Goal: Task Accomplishment & Management: Manage account settings

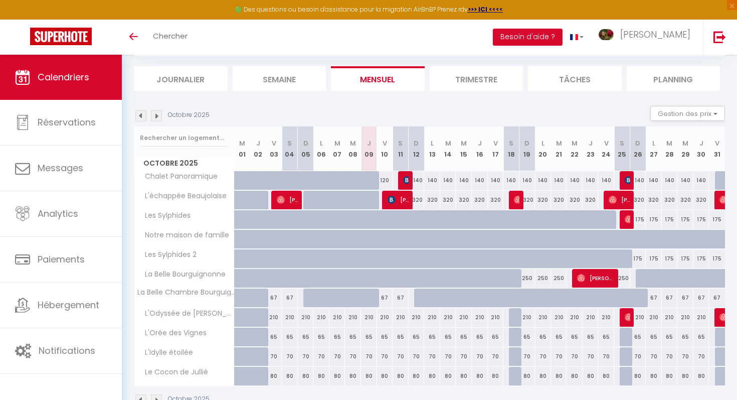
scroll to position [85, 0]
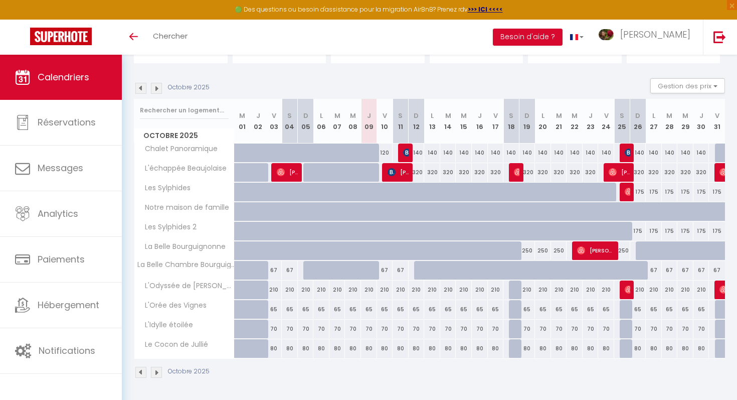
click at [154, 88] on img at bounding box center [156, 88] width 11 height 11
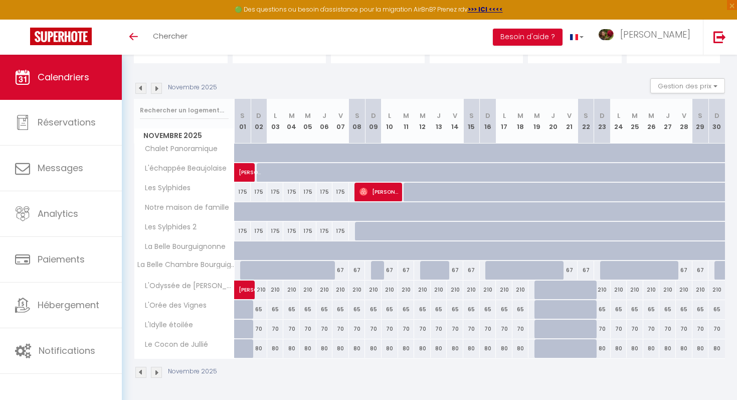
click at [154, 88] on img at bounding box center [156, 88] width 11 height 11
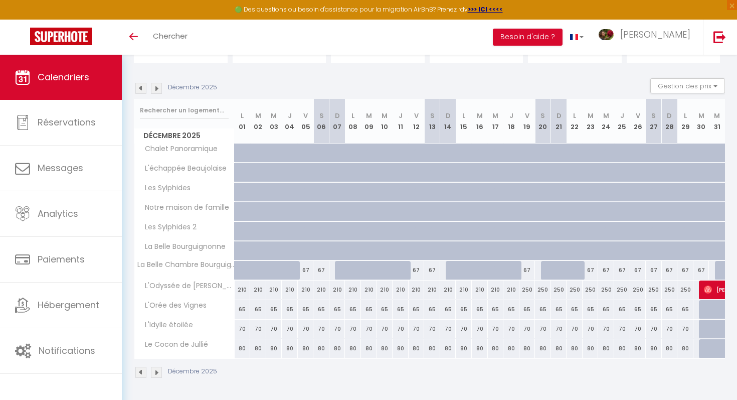
click at [154, 89] on img at bounding box center [156, 88] width 11 height 11
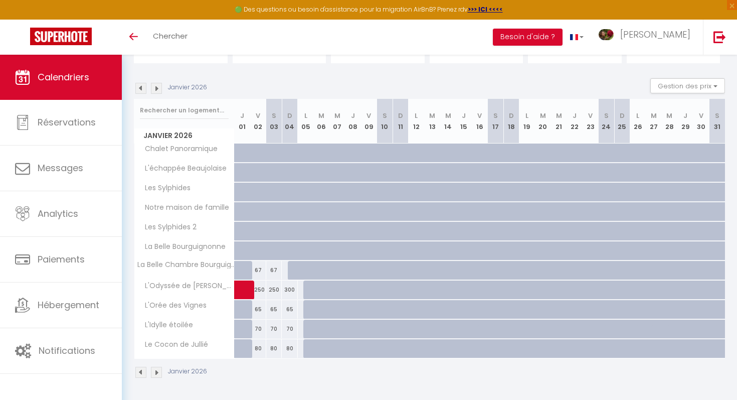
click at [386, 269] on div at bounding box center [390, 275] width 16 height 19
type input "65"
type input "[DATE]"
type input "Dim 11 Janvier 2026"
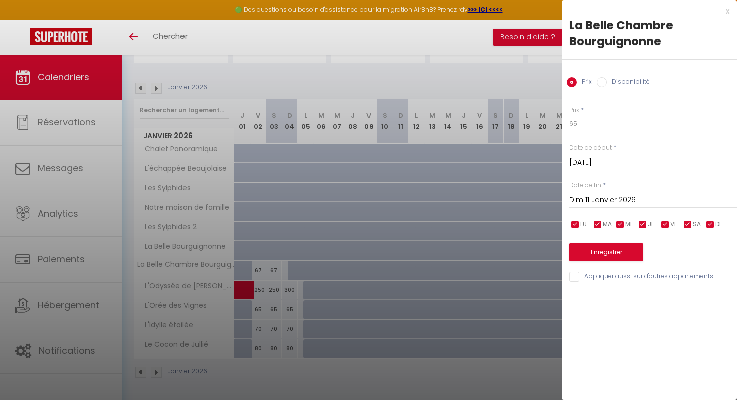
click at [602, 158] on input "[DATE]" at bounding box center [653, 162] width 168 height 13
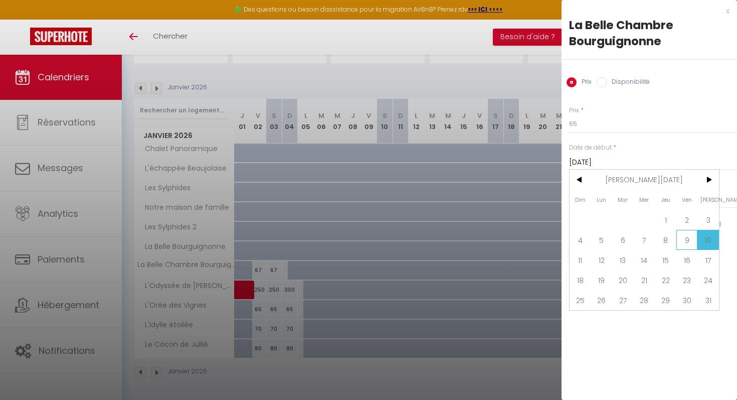
click at [682, 238] on span "9" at bounding box center [687, 240] width 22 height 20
type input "Ven 09 Janvier 2026"
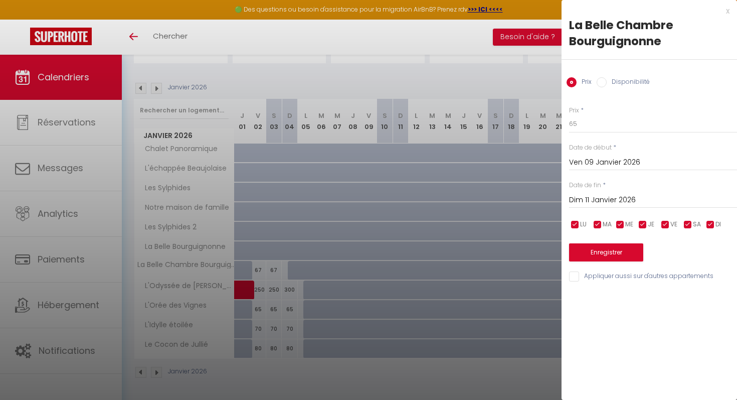
click at [577, 224] on input "checkbox" at bounding box center [575, 225] width 10 height 10
checkbox input "false"
click at [600, 221] on input "checkbox" at bounding box center [598, 225] width 10 height 10
checkbox input "false"
click at [618, 221] on input "checkbox" at bounding box center [620, 225] width 10 height 10
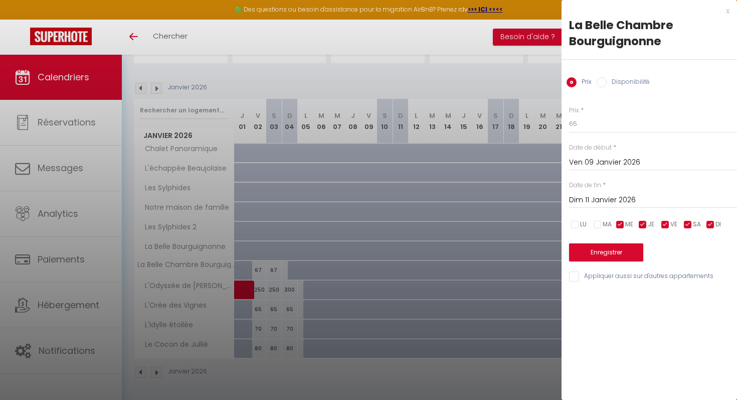
checkbox input "false"
click at [638, 220] on input "checkbox" at bounding box center [643, 225] width 10 height 10
checkbox input "false"
click at [713, 223] on input "checkbox" at bounding box center [710, 225] width 10 height 10
checkbox input "false"
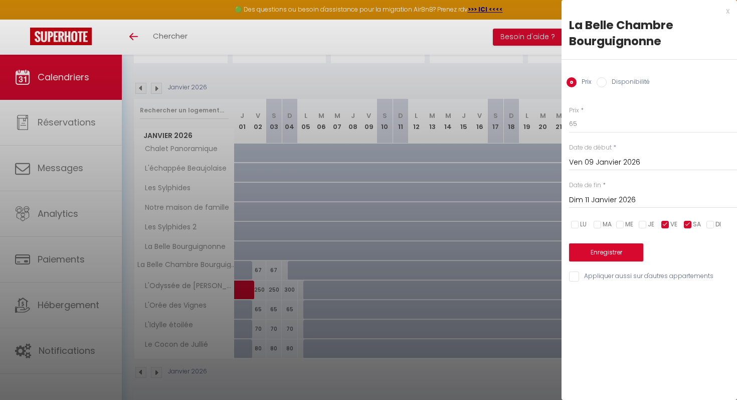
scroll to position [1, 0]
click at [631, 204] on input "Dim 11 Janvier 2026" at bounding box center [653, 200] width 168 height 13
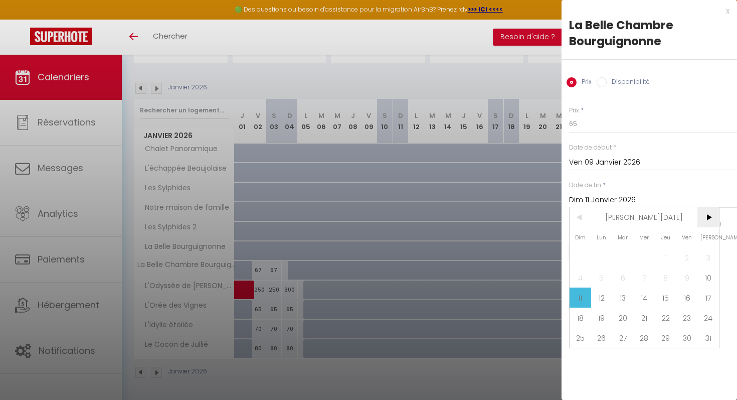
click at [713, 221] on span ">" at bounding box center [708, 217] width 22 height 20
click at [578, 250] on span "1" at bounding box center [580, 257] width 22 height 20
type input "Dim 01 Mars 2026"
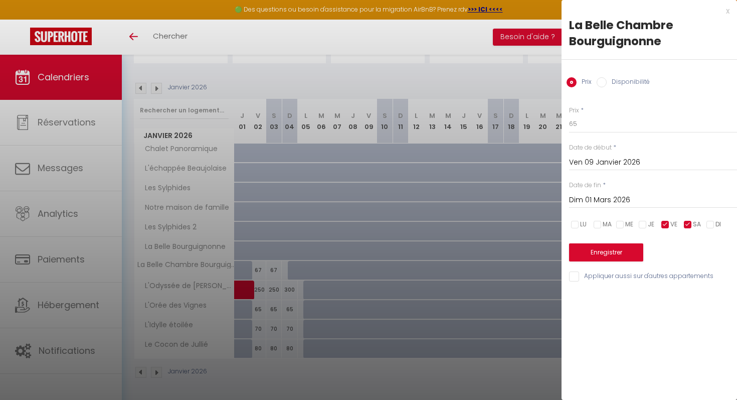
scroll to position [0, 0]
click at [604, 80] on input "Disponibilité" at bounding box center [602, 82] width 10 height 10
radio input "true"
radio input "false"
click at [612, 255] on button "Enregistrer" at bounding box center [606, 253] width 74 height 18
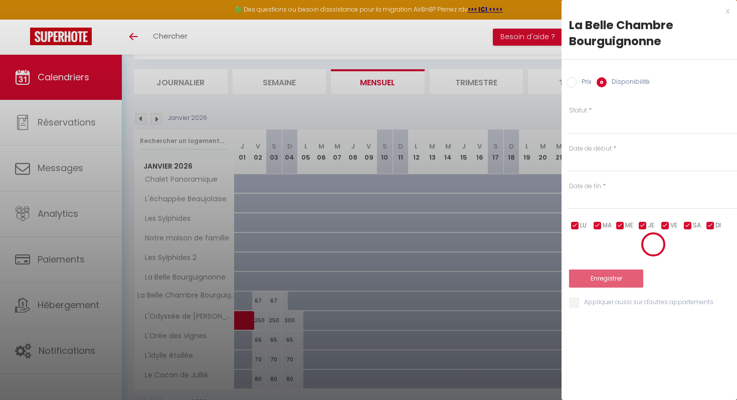
scroll to position [85, 0]
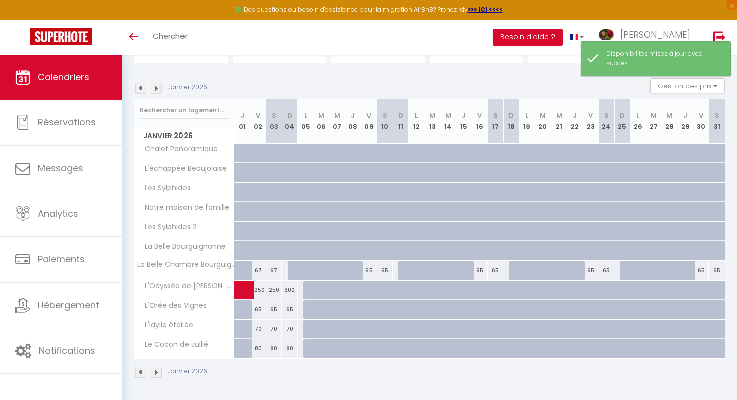
click at [367, 268] on div "65" at bounding box center [369, 270] width 16 height 19
select select "1"
type input "Ven 09 Janvier 2026"
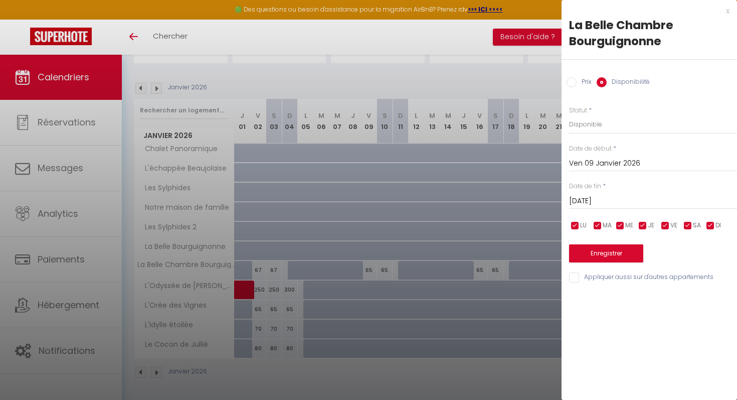
click at [589, 199] on input "[DATE]" at bounding box center [653, 201] width 168 height 13
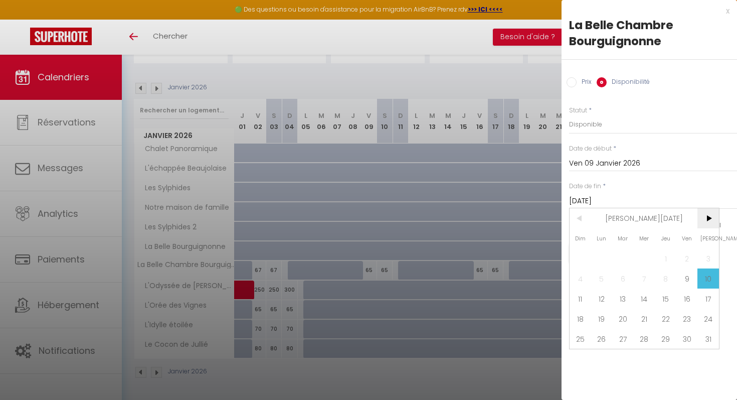
click at [707, 215] on span ">" at bounding box center [708, 218] width 22 height 20
click at [588, 255] on span "1" at bounding box center [580, 258] width 22 height 20
type input "Dim 01 Mars 2026"
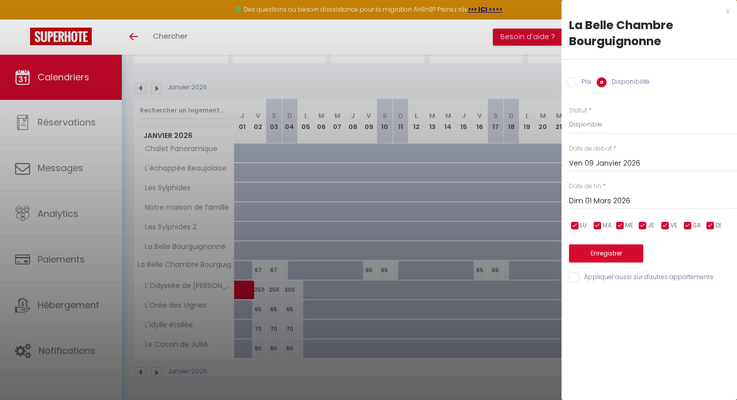
click at [586, 83] on label "Prix" at bounding box center [584, 82] width 15 height 11
click at [577, 83] on input "Prix" at bounding box center [571, 82] width 10 height 10
radio input "true"
radio input "false"
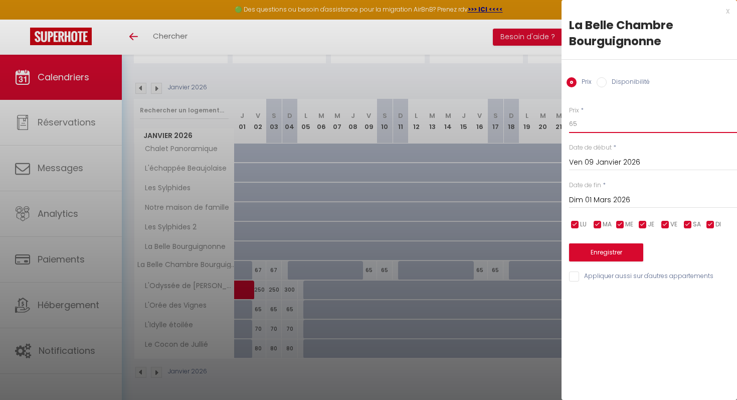
drag, startPoint x: 603, startPoint y: 121, endPoint x: 571, endPoint y: 120, distance: 31.1
click at [573, 120] on input "65" at bounding box center [653, 124] width 168 height 18
drag, startPoint x: 605, startPoint y: 124, endPoint x: 561, endPoint y: 123, distance: 43.6
click at [561, 123] on div "Prix * 65 Statut * Disponible Indisponible Date de début * [DATE] < [PERSON_NAM…" at bounding box center [648, 187] width 175 height 189
type input "§"
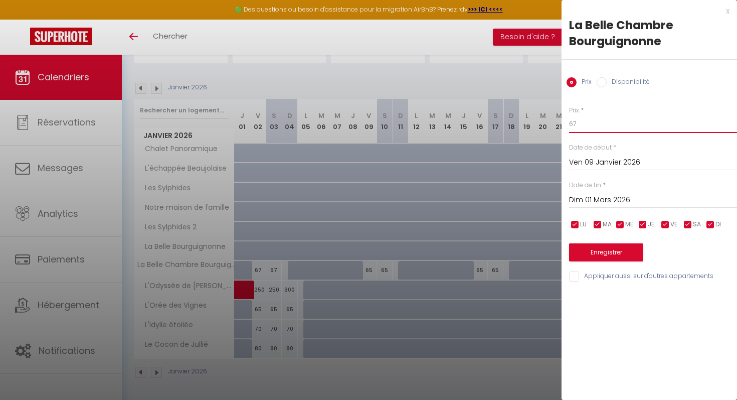
type input "67"
click at [628, 247] on button "Enregistrer" at bounding box center [606, 252] width 74 height 18
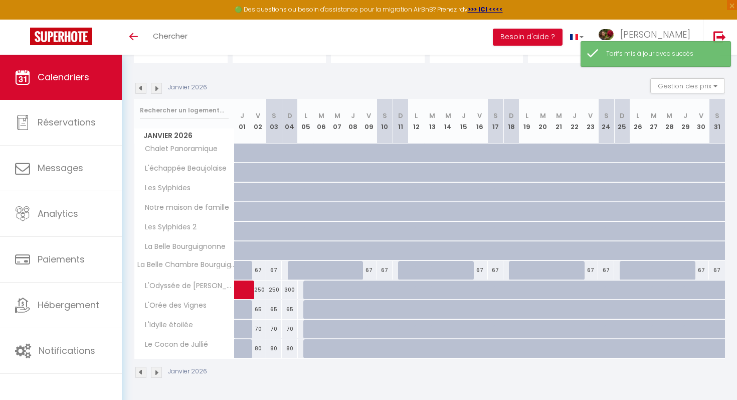
click at [141, 86] on img at bounding box center [140, 88] width 11 height 11
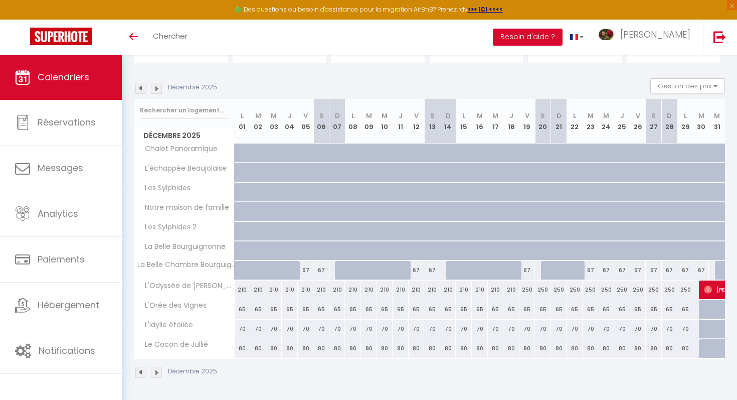
click at [605, 270] on div "67" at bounding box center [606, 270] width 16 height 19
type input "67"
type input "Mer 24 Décembre 2025"
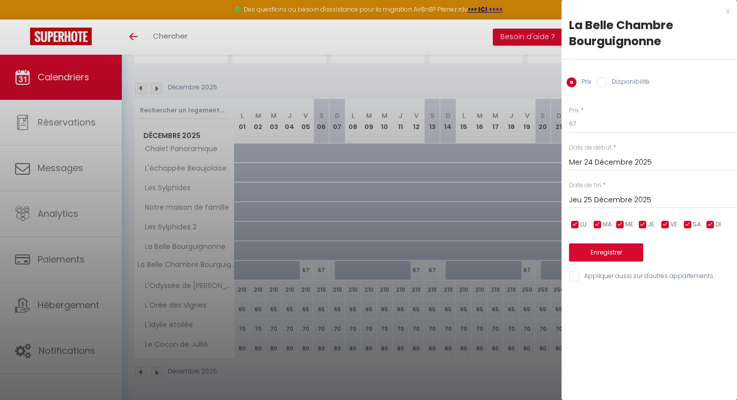
click at [621, 197] on input "Jeu 25 Décembre 2025" at bounding box center [653, 200] width 168 height 13
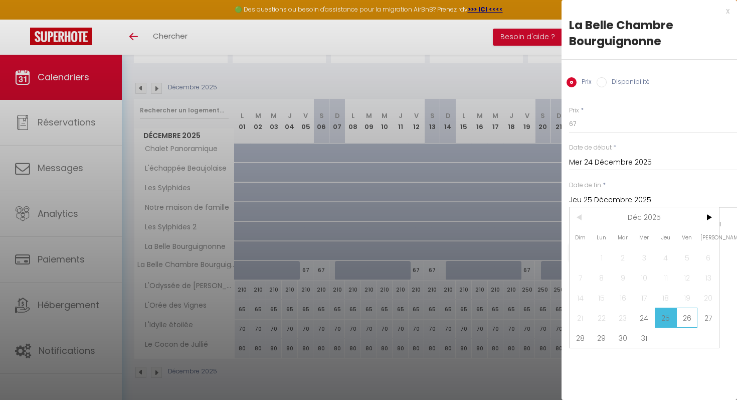
click at [683, 317] on span "26" at bounding box center [687, 317] width 22 height 20
type input "Ven 26 Décembre 2025"
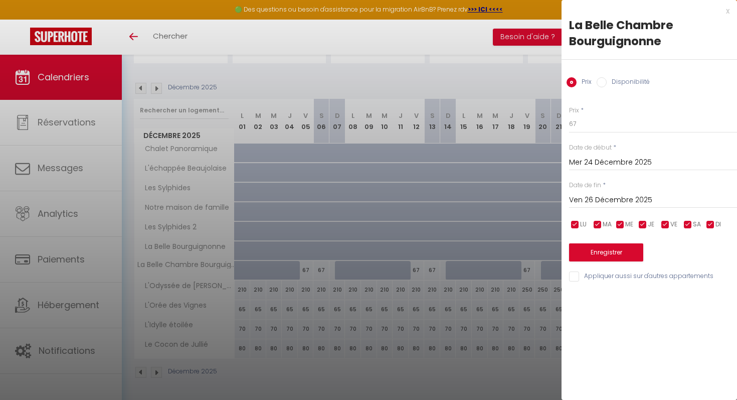
click at [618, 76] on div "Prix Disponibilité" at bounding box center [648, 77] width 175 height 34
click at [618, 79] on label "Disponibilité" at bounding box center [628, 82] width 43 height 11
click at [607, 79] on input "Disponibilité" at bounding box center [602, 82] width 10 height 10
radio input "true"
radio input "false"
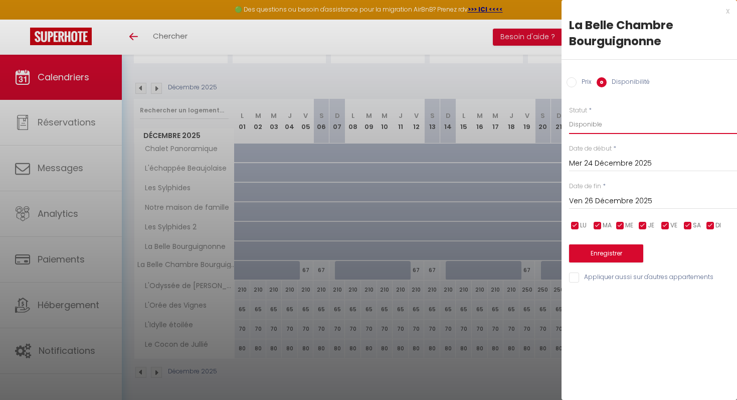
click at [588, 128] on select "Disponible Indisponible" at bounding box center [653, 124] width 168 height 19
select select "0"
click at [569, 115] on select "Disponible Indisponible" at bounding box center [653, 124] width 168 height 19
click at [595, 245] on button "Enregistrer" at bounding box center [606, 253] width 74 height 18
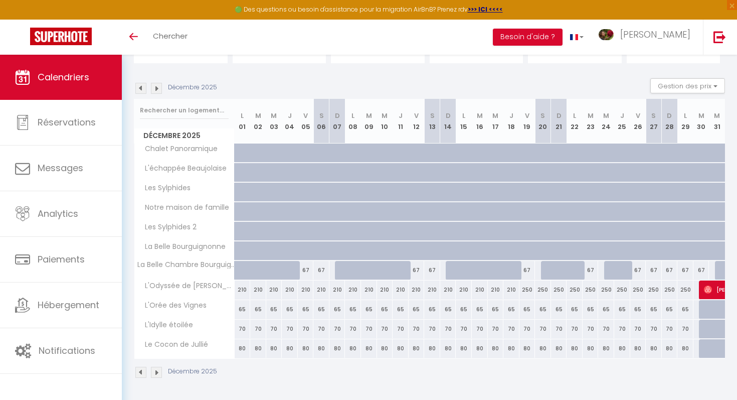
scroll to position [55, 0]
